Goal: Find contact information: Find contact information

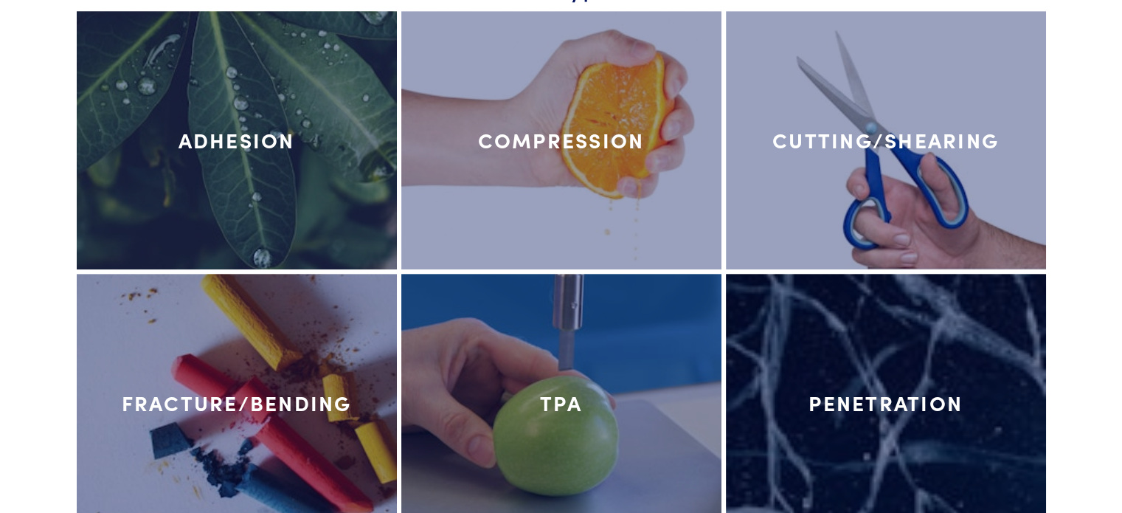
scroll to position [7678, 0]
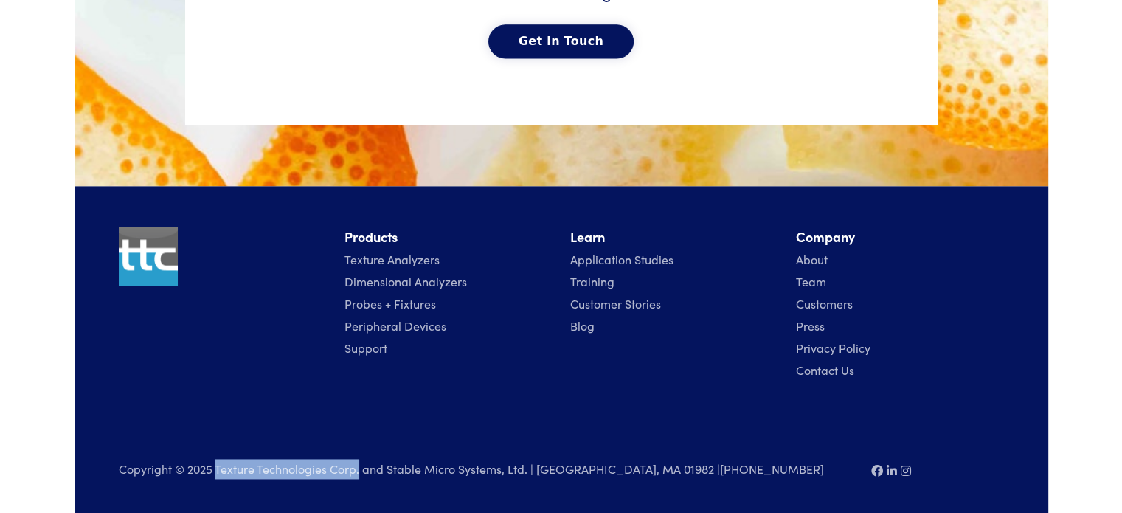
drag, startPoint x: 215, startPoint y: 466, endPoint x: 358, endPoint y: 483, distance: 143.5
click at [358, 483] on div "Copyright © 2025 Texture Technologies Corp. and Stable Micro Systems, Ltd. | [G…" at bounding box center [486, 476] width 753 height 34
copy p "Texture Technologies Corp."
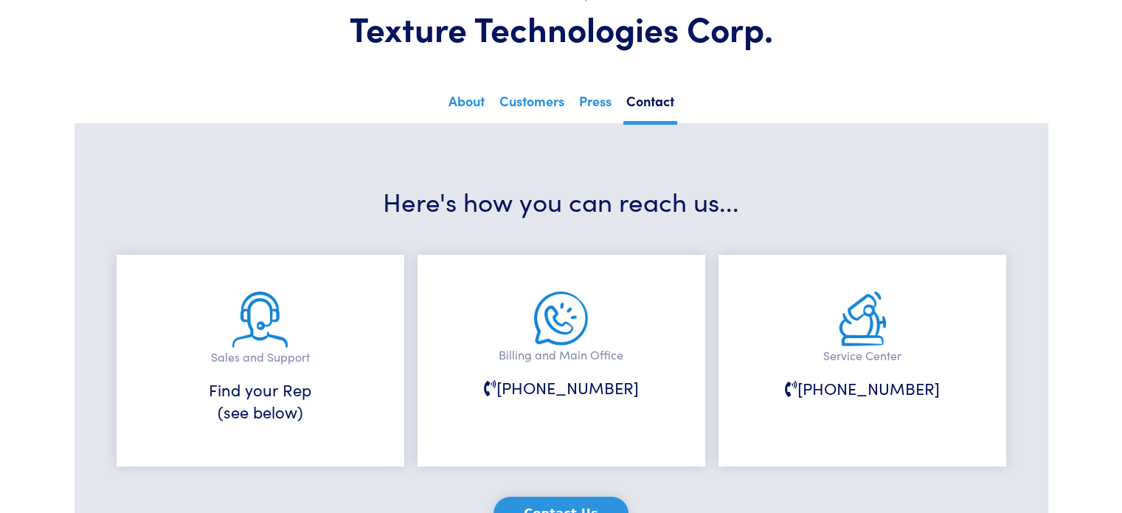
scroll to position [295, 0]
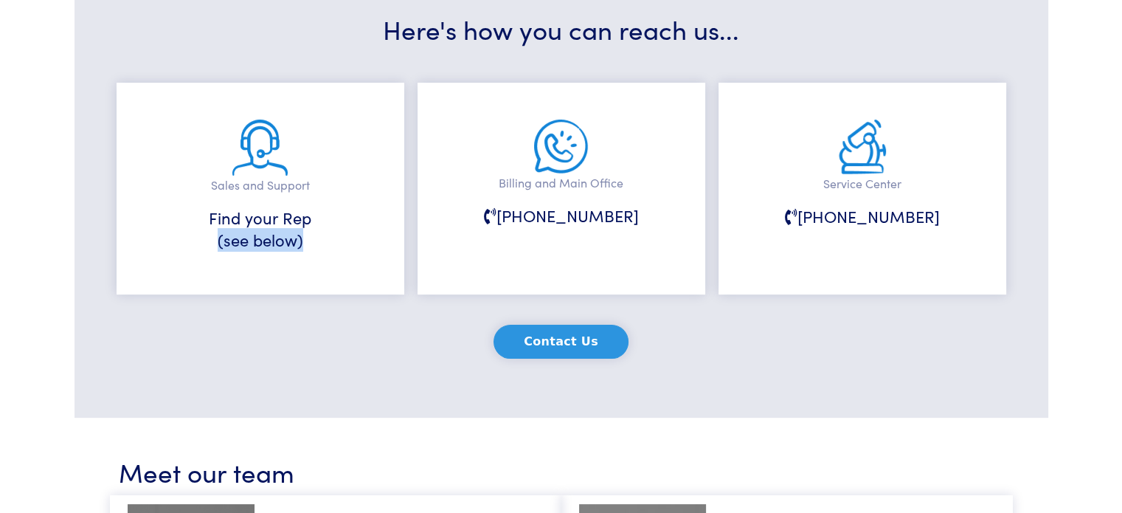
drag, startPoint x: 305, startPoint y: 241, endPoint x: 201, endPoint y: 229, distance: 104.7
click at [201, 229] on h6 "Find your Rep (see below)" at bounding box center [260, 230] width 214 height 46
click at [208, 202] on div "Sales and Support Find your Rep (see below)" at bounding box center [261, 189] width 288 height 212
drag, startPoint x: 212, startPoint y: 209, endPoint x: 328, endPoint y: 269, distance: 130.0
click at [315, 250] on h6 "Find your Rep (see below)" at bounding box center [260, 230] width 214 height 46
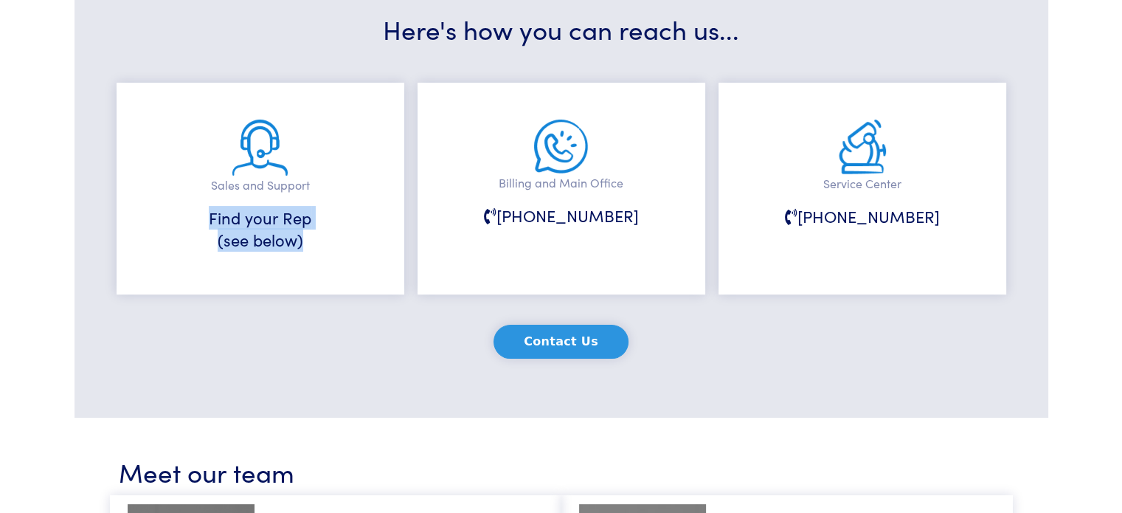
click at [331, 274] on div "Sales and Support Find your Rep (see below)" at bounding box center [261, 189] width 288 height 212
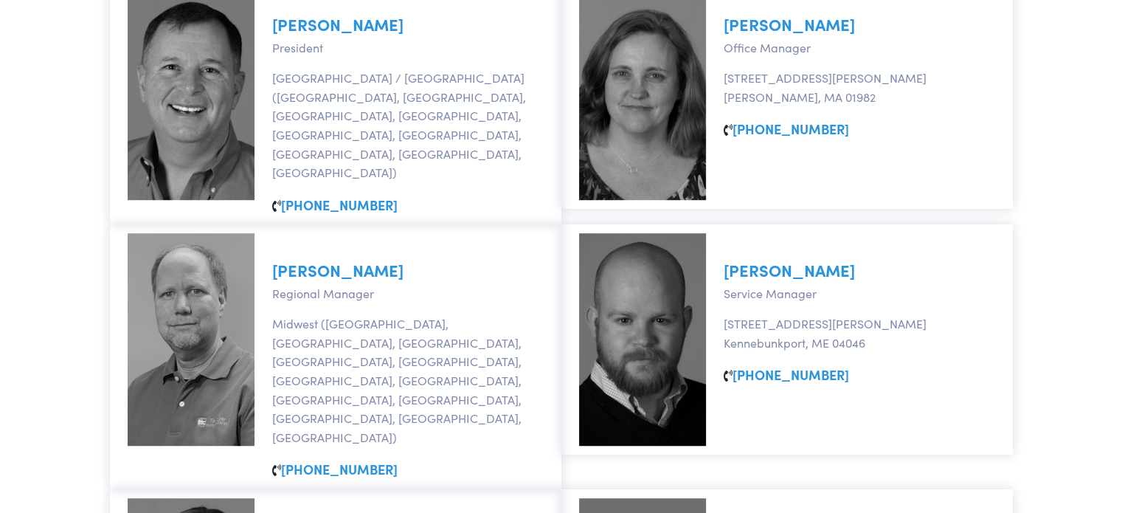
scroll to position [738, 0]
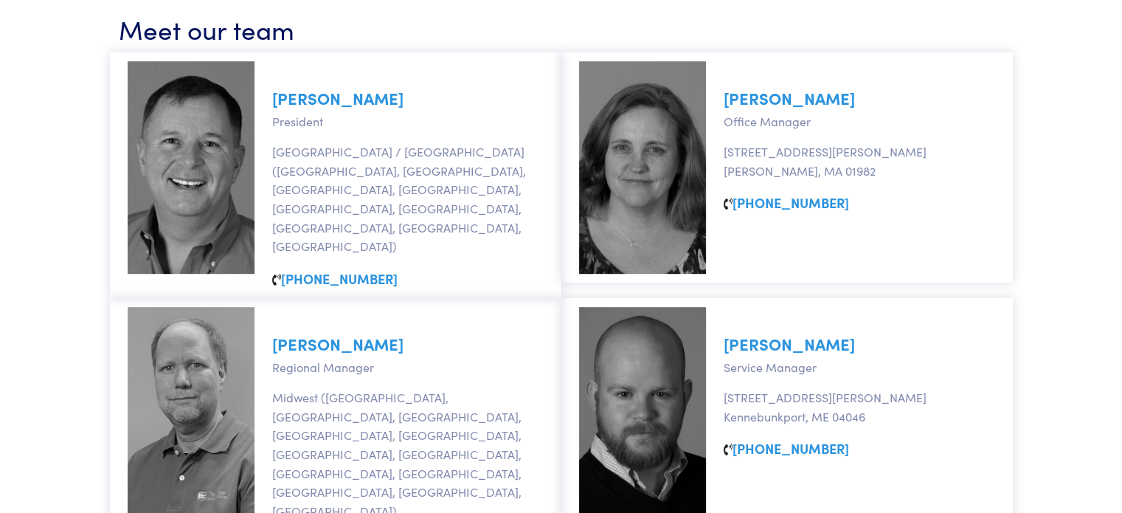
click at [784, 99] on link "[PERSON_NAME]" at bounding box center [789, 97] width 131 height 23
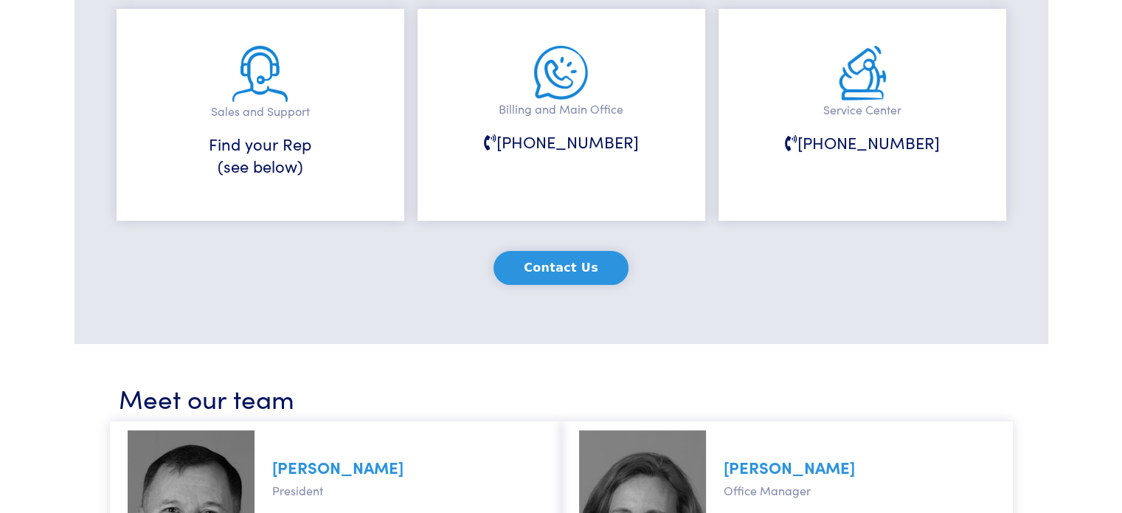
scroll to position [295, 0]
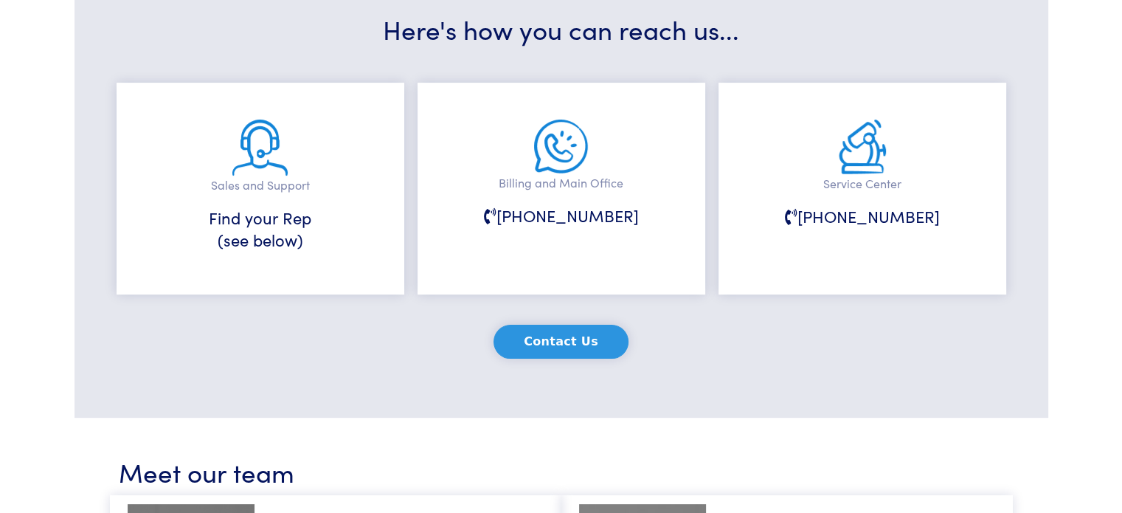
click at [937, 354] on div "Contact Us" at bounding box center [561, 341] width 903 height 81
